Goal: Task Accomplishment & Management: Use online tool/utility

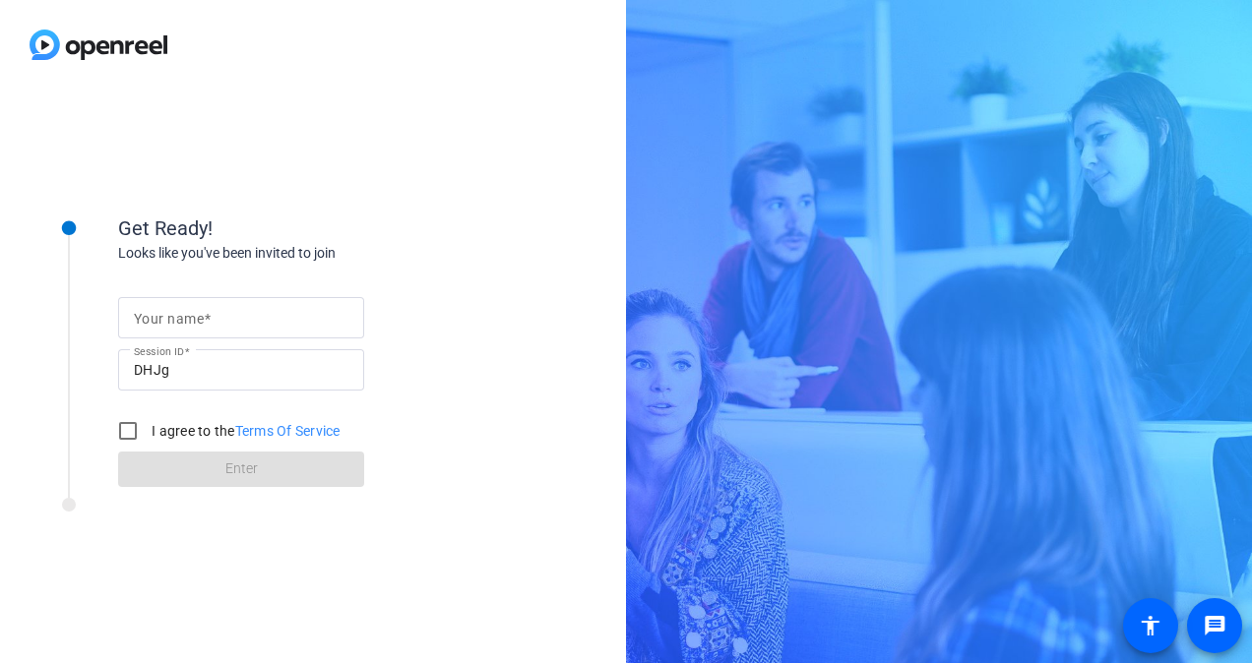
click at [173, 330] on div at bounding box center [241, 317] width 215 height 41
type input "Royd"
click at [123, 423] on input "I agree to the Terms Of Service" at bounding box center [127, 430] width 39 height 39
checkbox input "true"
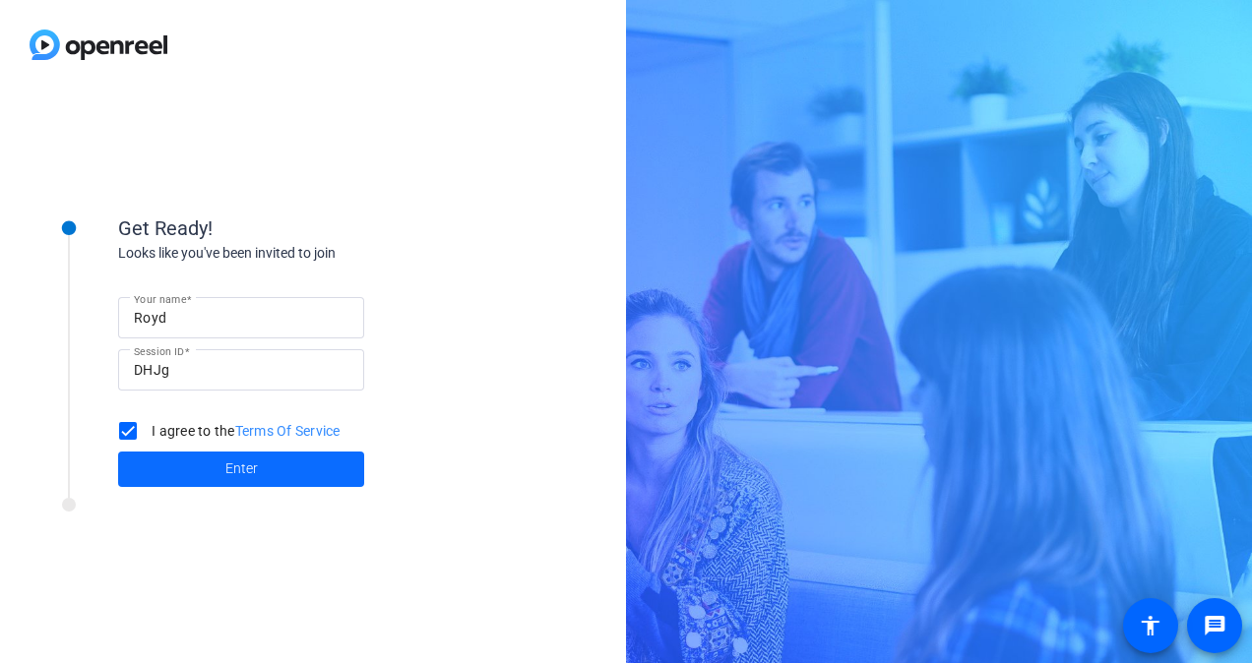
click at [194, 465] on span at bounding box center [241, 469] width 246 height 47
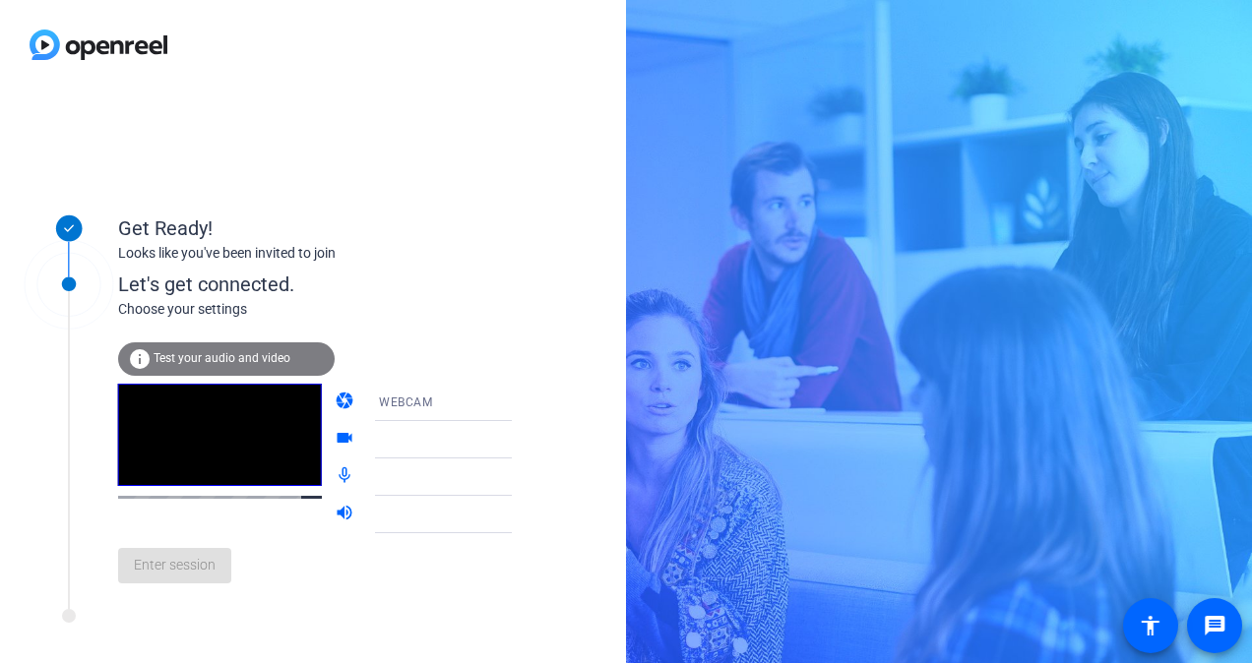
click at [456, 445] on div at bounding box center [452, 440] width 147 height 24
click at [484, 440] on div at bounding box center [457, 432] width 188 height 22
click at [443, 284] on div "Let's get connected." at bounding box center [335, 285] width 434 height 30
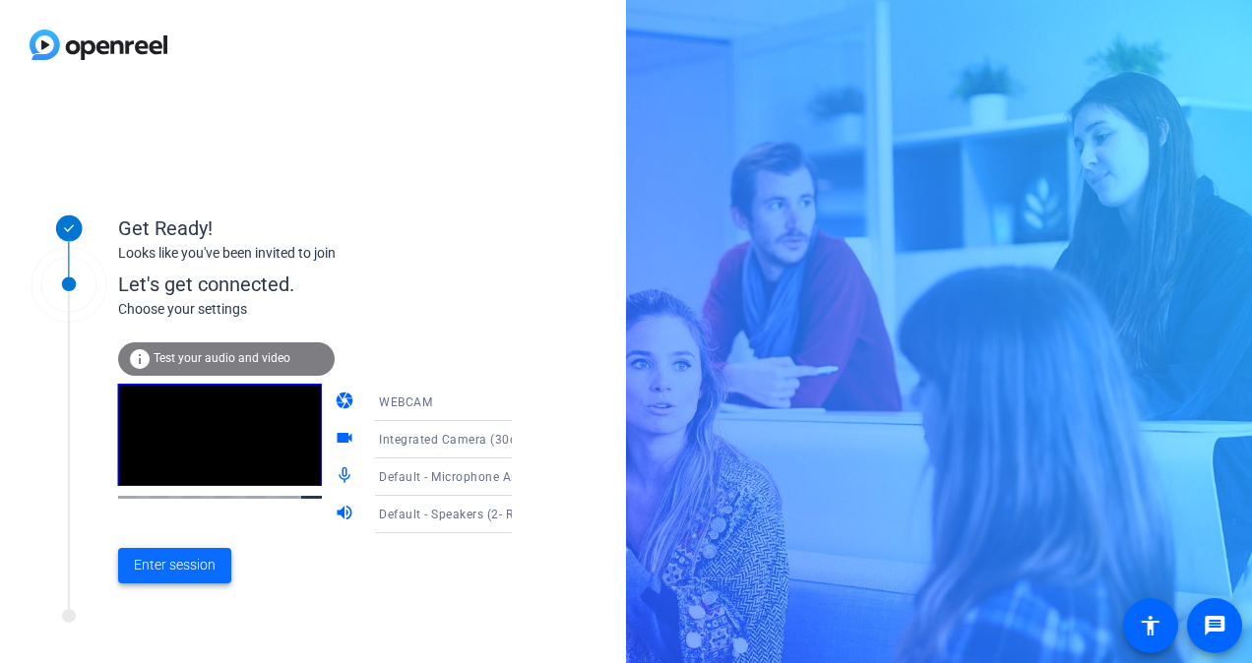
click at [207, 561] on span "Enter session" at bounding box center [175, 565] width 82 height 21
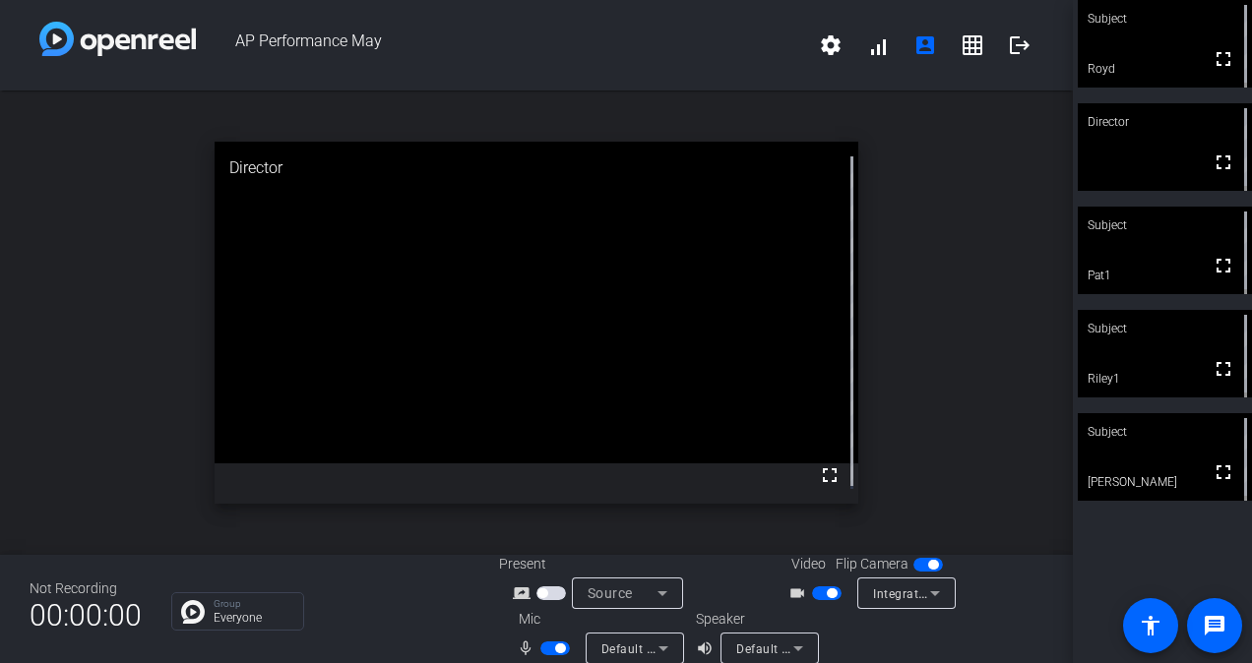
scroll to position [23, 0]
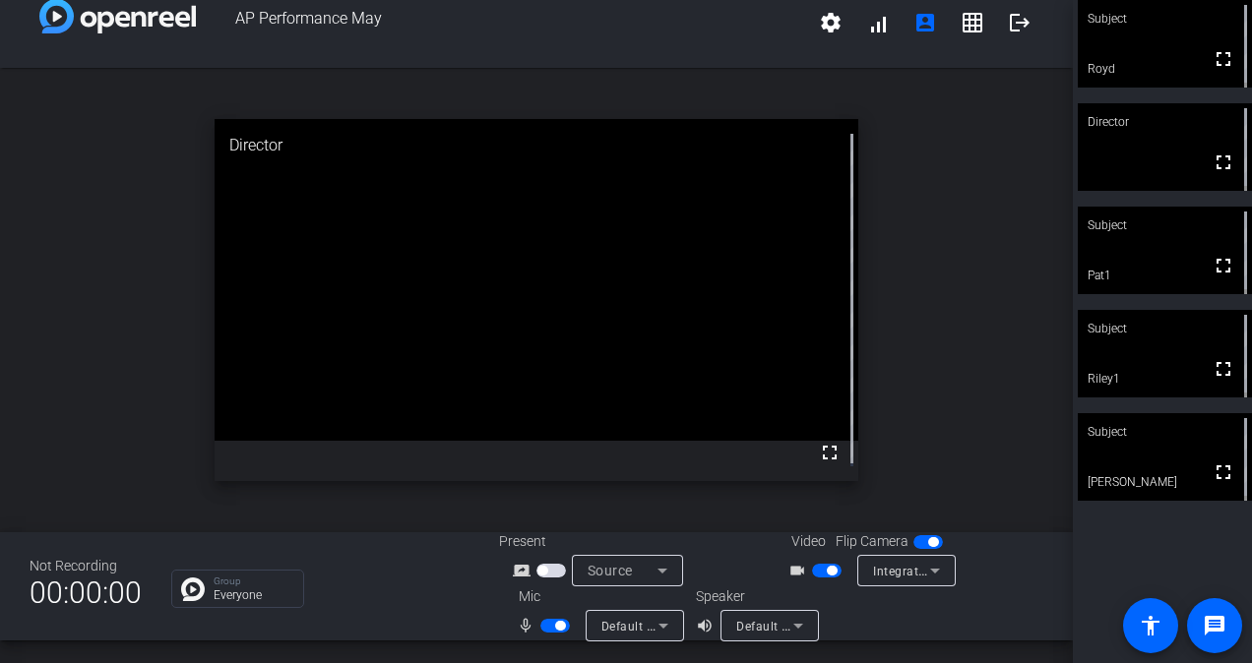
click at [1015, 559] on div "Video Flip Camera videocam_outline Integrated Camera (30c9:0050)" at bounding box center [908, 559] width 273 height 55
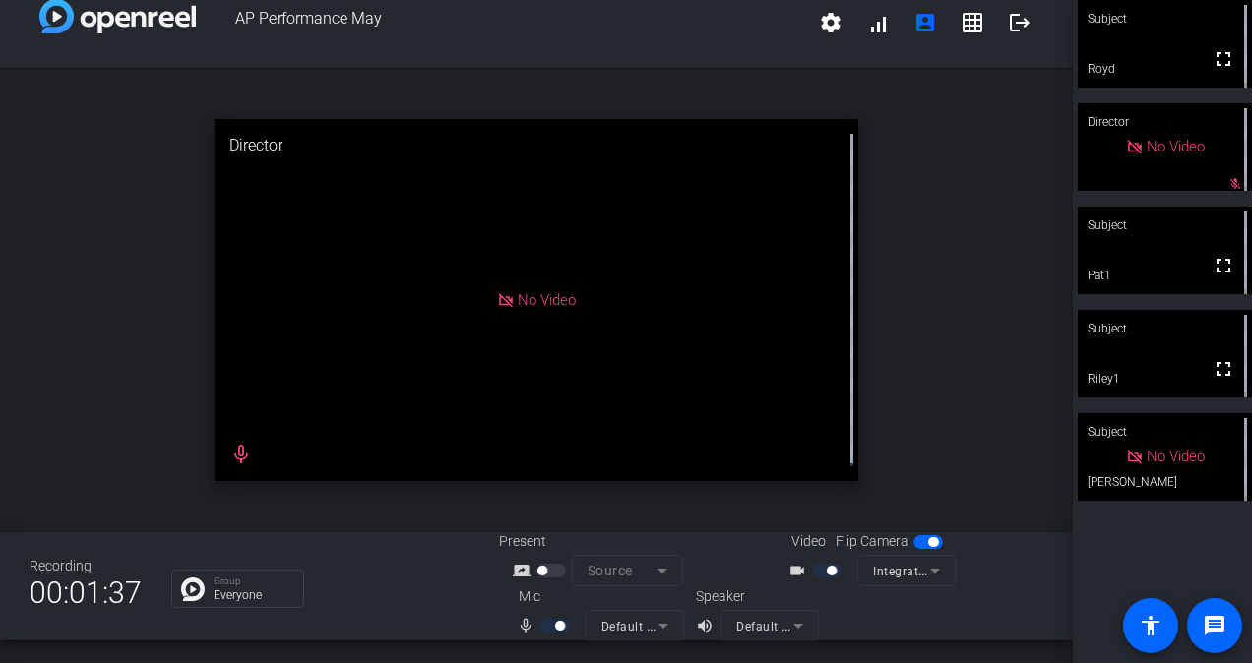
click at [931, 297] on div "open_in_new Director No Video mic_none" at bounding box center [536, 300] width 1073 height 465
click at [950, 272] on div "open_in_new Director No Video mic_none" at bounding box center [536, 300] width 1073 height 465
click at [950, 224] on div "open_in_new Director No Video mic_none" at bounding box center [536, 300] width 1073 height 465
click at [963, 250] on div "open_in_new Director No Video mic_none" at bounding box center [536, 300] width 1073 height 465
click at [991, 405] on div "open_in_new Director No Video mic_none" at bounding box center [536, 300] width 1073 height 465
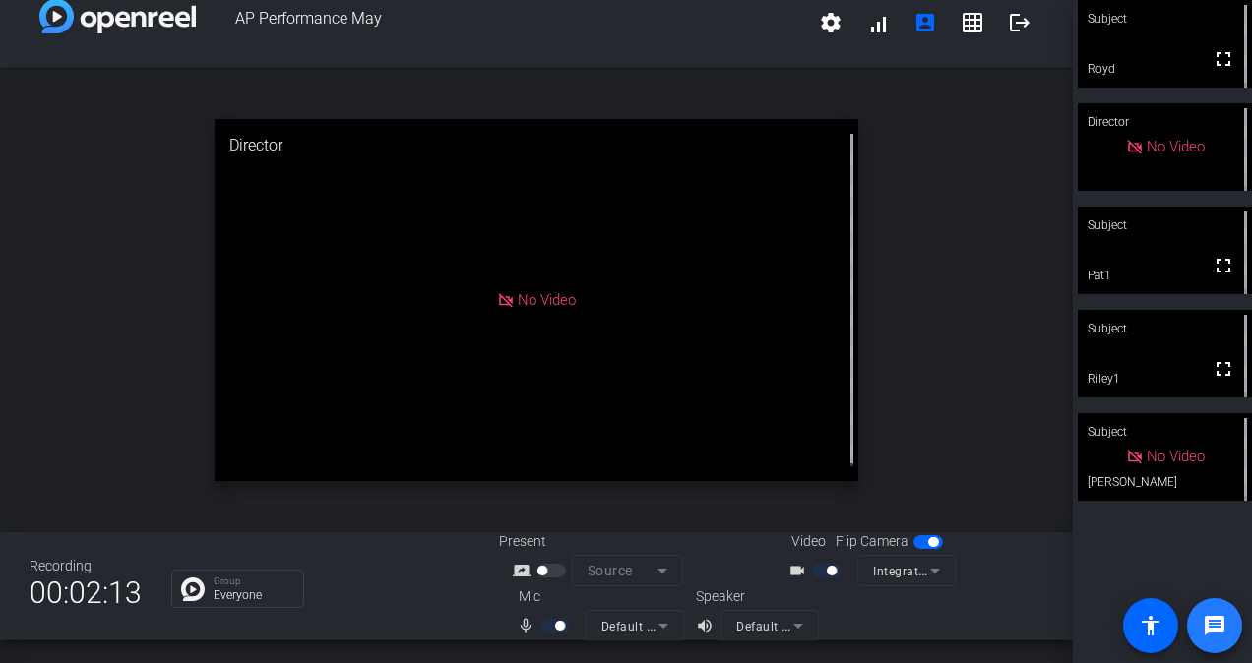
click at [1205, 620] on mat-icon "message" at bounding box center [1215, 626] width 24 height 24
click at [873, 322] on div "open_in_new Director No Video mic_none" at bounding box center [536, 300] width 1073 height 465
click at [994, 319] on div "open_in_new Director No Video" at bounding box center [536, 300] width 1073 height 465
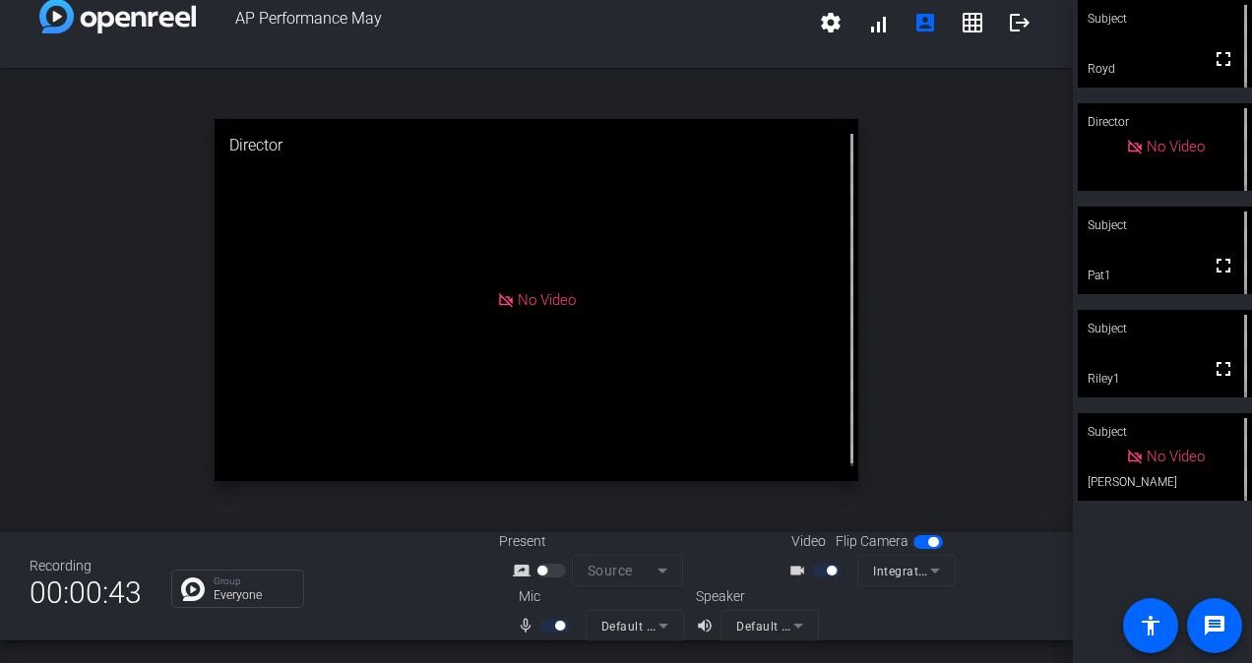
click at [1001, 254] on div "open_in_new Director No Video" at bounding box center [536, 300] width 1073 height 465
click at [968, 431] on div "open_in_new Director No Video mic_none" at bounding box center [536, 300] width 1073 height 465
click at [1051, 340] on div "open_in_new Director No Video mic_none" at bounding box center [536, 300] width 1073 height 465
click at [971, 362] on div "open_in_new Director No Video mic_none" at bounding box center [536, 300] width 1073 height 465
click at [928, 491] on div "open_in_new Director No Video" at bounding box center [536, 300] width 1073 height 465
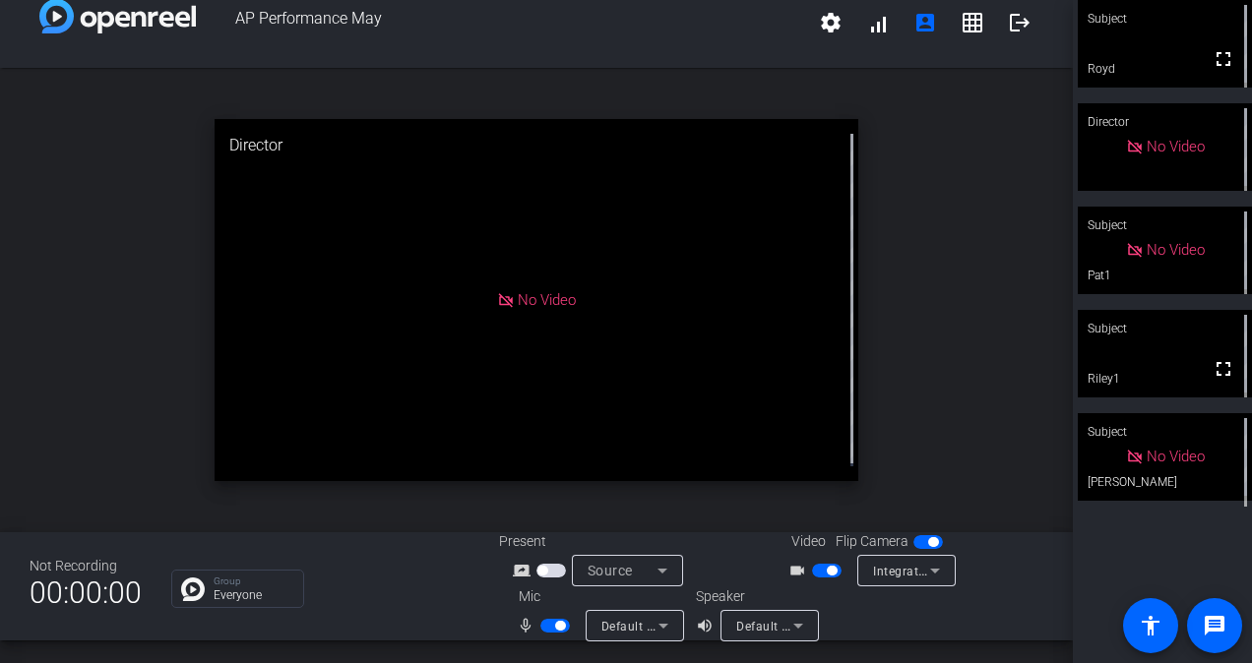
click at [939, 433] on div "open_in_new Director No Video" at bounding box center [536, 300] width 1073 height 465
click at [986, 431] on div "open_in_new Director No Video" at bounding box center [536, 300] width 1073 height 465
click at [1006, 216] on div "open_in_new Director No Video" at bounding box center [536, 300] width 1073 height 465
